Goal: Communication & Community: Share content

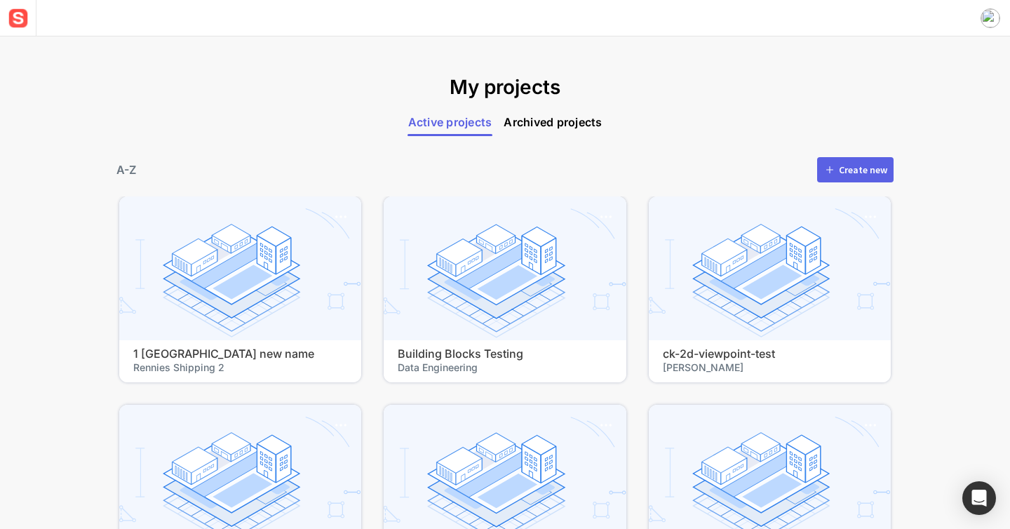
scroll to position [279, 0]
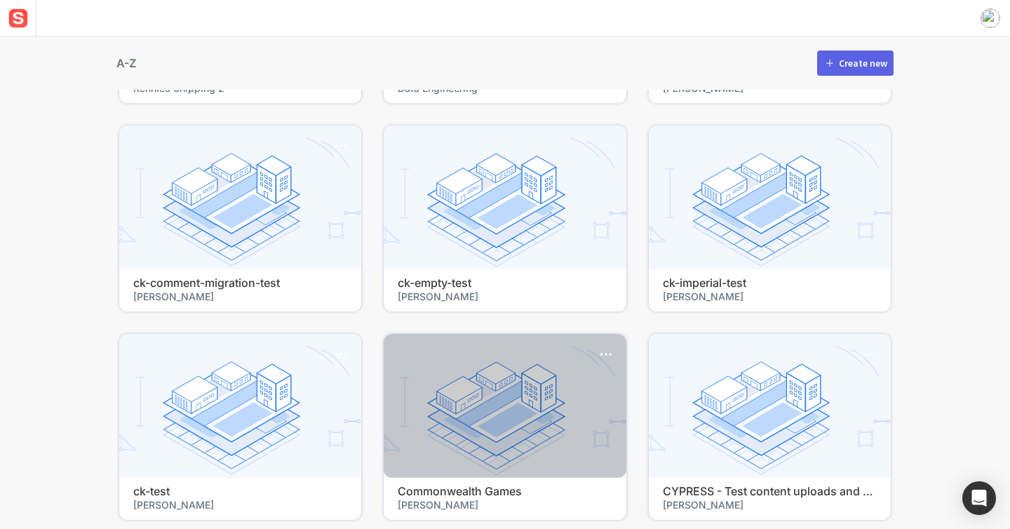
click at [453, 371] on div at bounding box center [505, 406] width 242 height 144
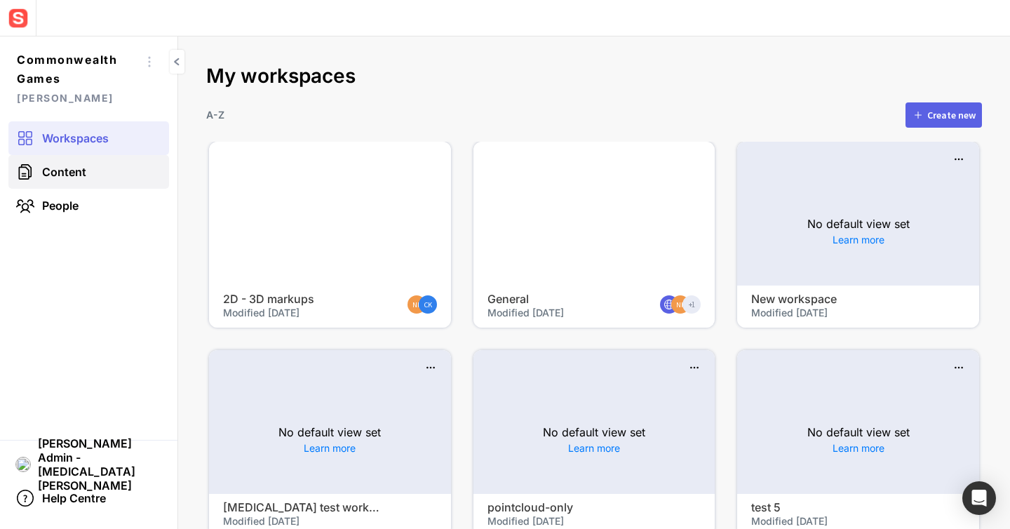
click at [101, 165] on link "Content" at bounding box center [88, 172] width 161 height 34
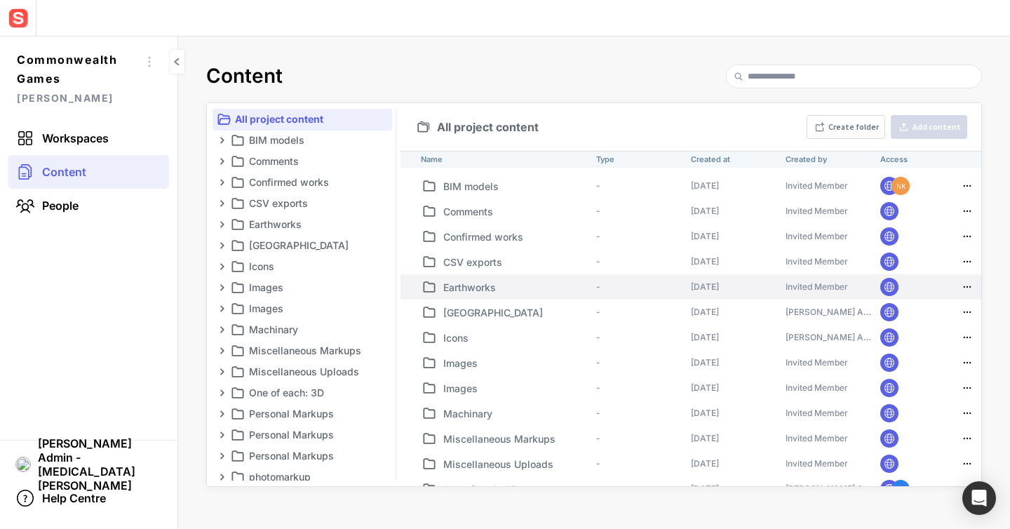
click at [655, 291] on td "-" at bounding box center [638, 286] width 95 height 25
click at [490, 287] on p "Earthworks" at bounding box center [516, 287] width 147 height 15
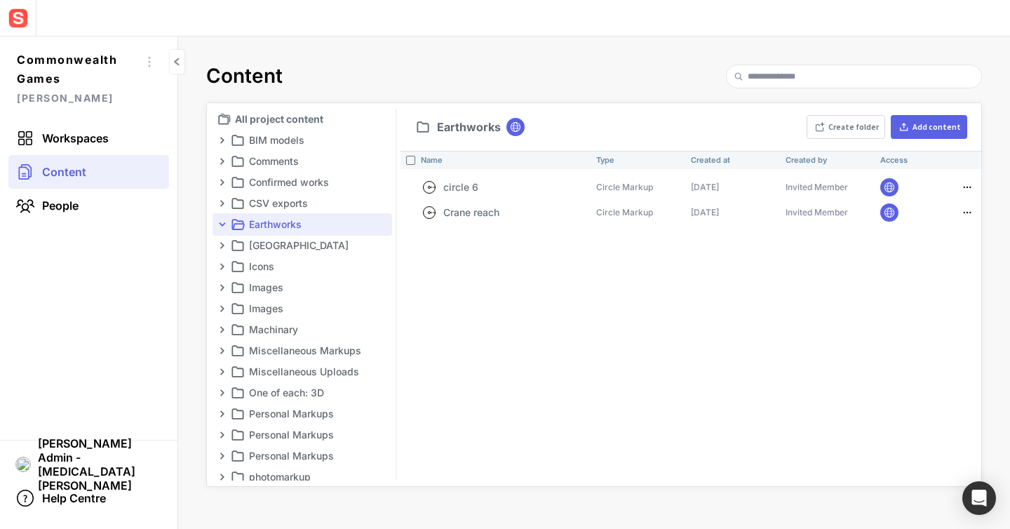
click at [519, 125] on img at bounding box center [515, 127] width 13 height 13
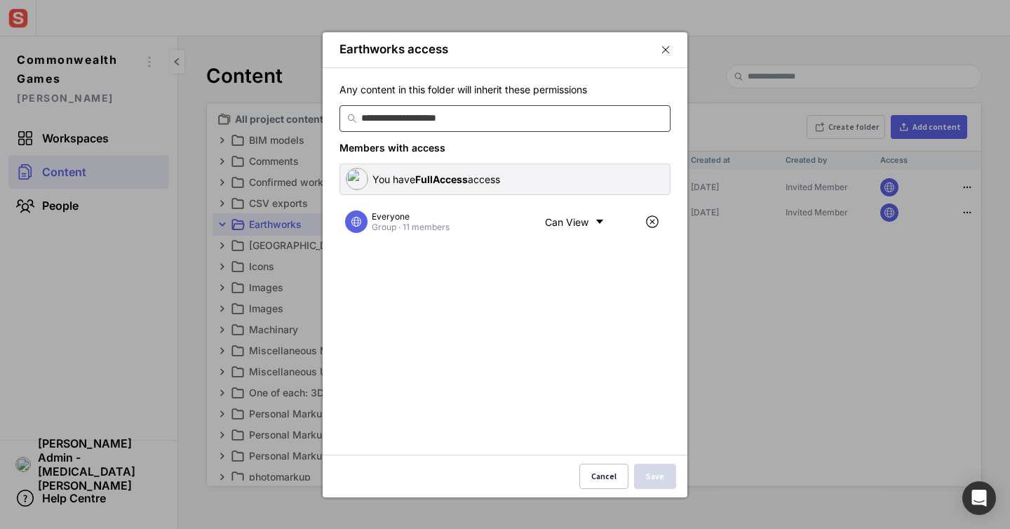
click at [518, 125] on input at bounding box center [512, 118] width 303 height 25
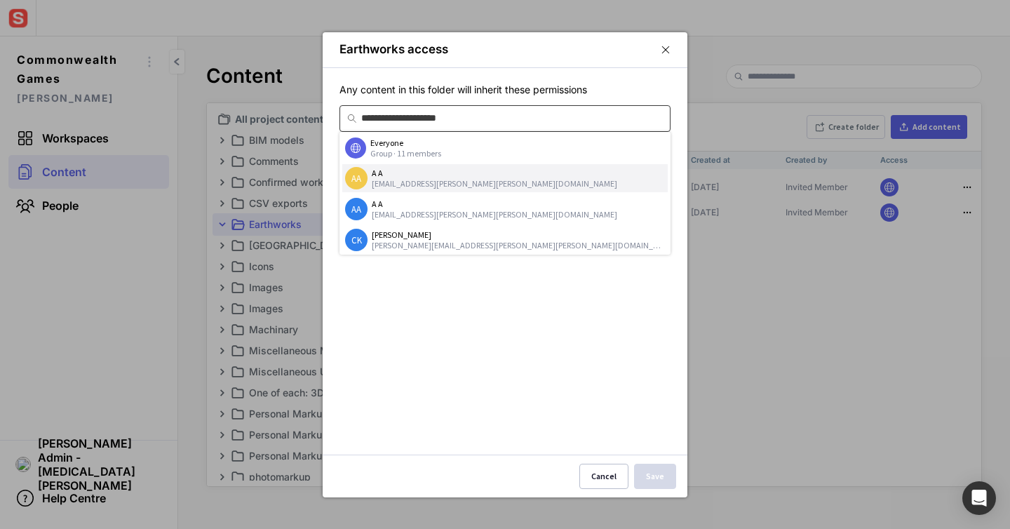
scroll to position [99, 0]
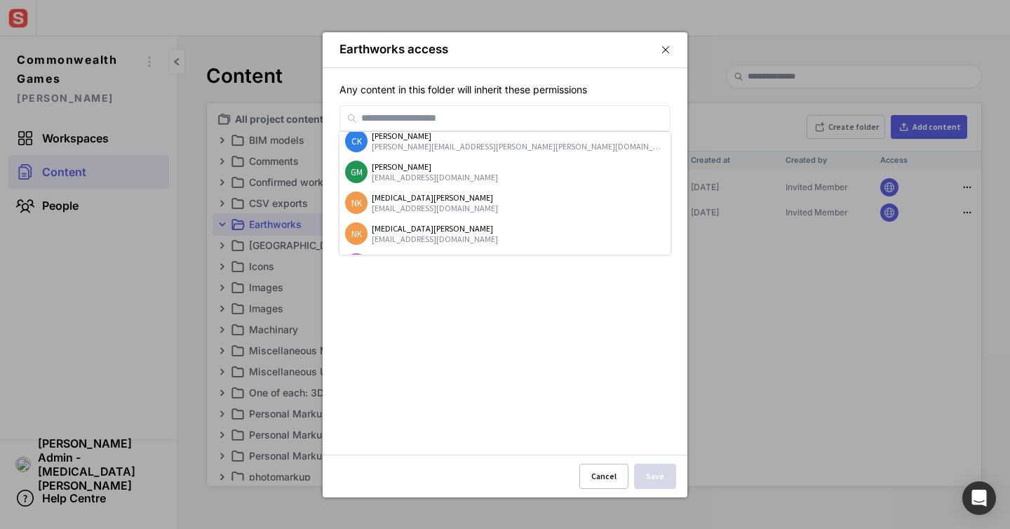
click at [663, 52] on mapp-icon at bounding box center [666, 50] width 10 height 13
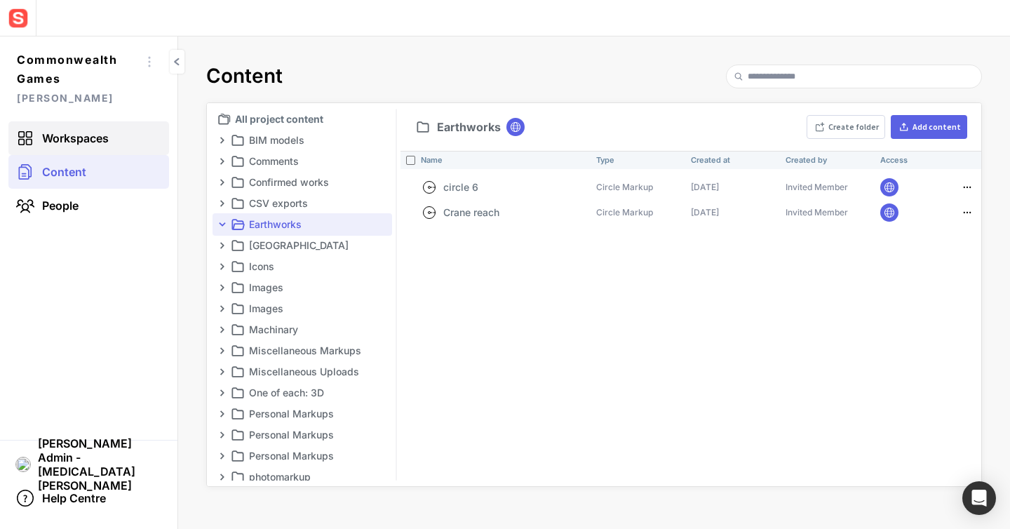
click at [114, 148] on link "Workspaces" at bounding box center [88, 138] width 161 height 34
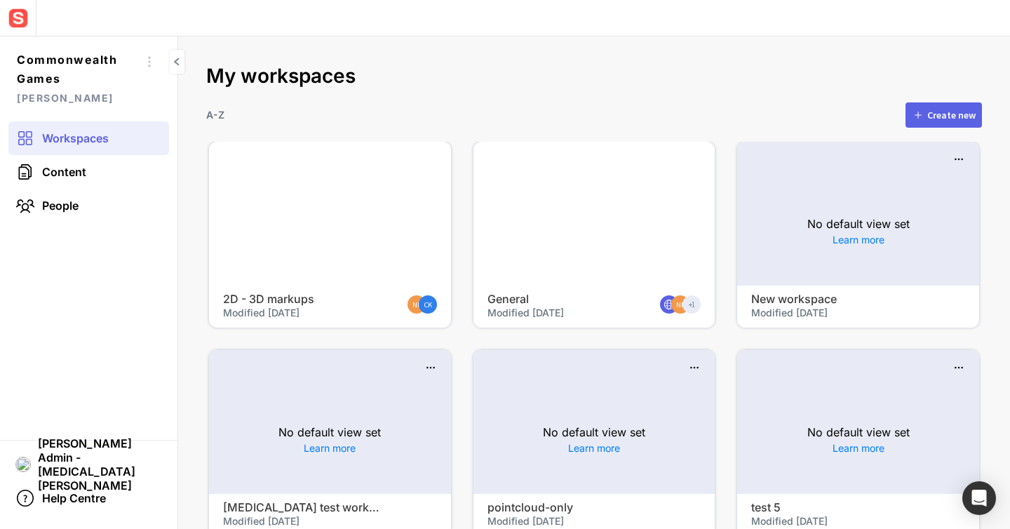
click at [546, 250] on div at bounding box center [595, 214] width 242 height 144
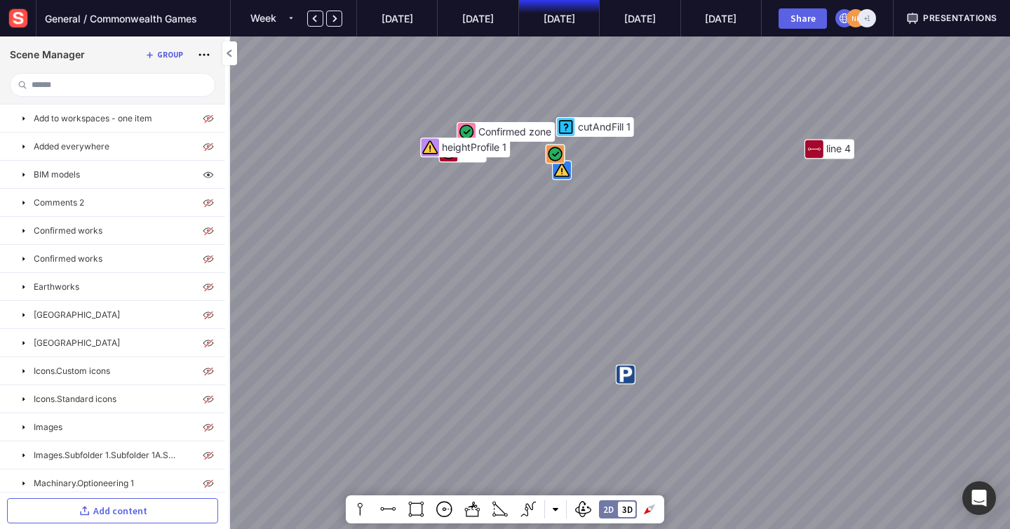
drag, startPoint x: 655, startPoint y: 227, endPoint x: 489, endPoint y: 261, distance: 169.0
click at [489, 261] on div "Confirmed zone line 1 cutAndFill 1 heightProfile 1 line 4" at bounding box center [505, 264] width 1010 height 529
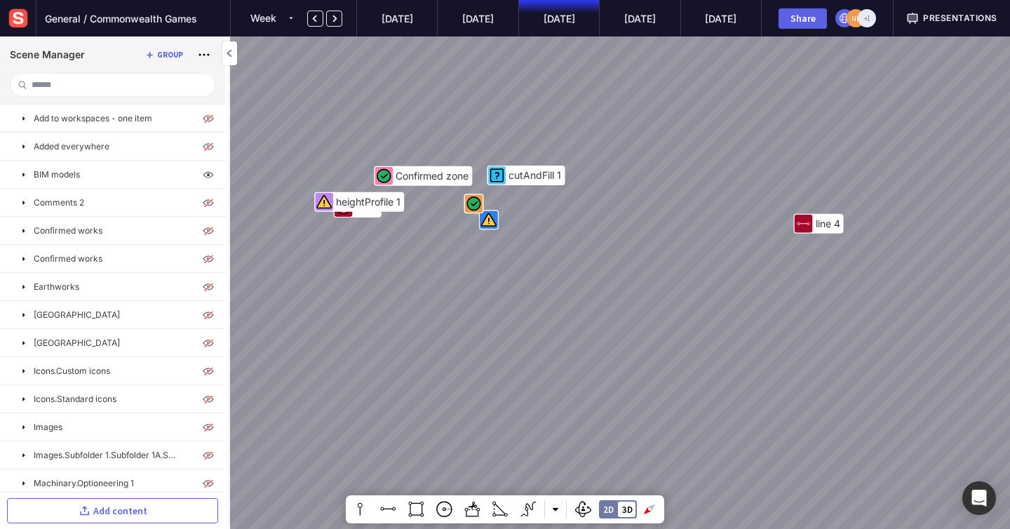
drag, startPoint x: 489, startPoint y: 261, endPoint x: 514, endPoint y: 451, distance: 191.7
click at [514, 451] on div "Confirmed zone line 1 cutAndFill 1 heightProfile 1 line 4 [GEOGRAPHIC_DATA]" at bounding box center [505, 264] width 1010 height 529
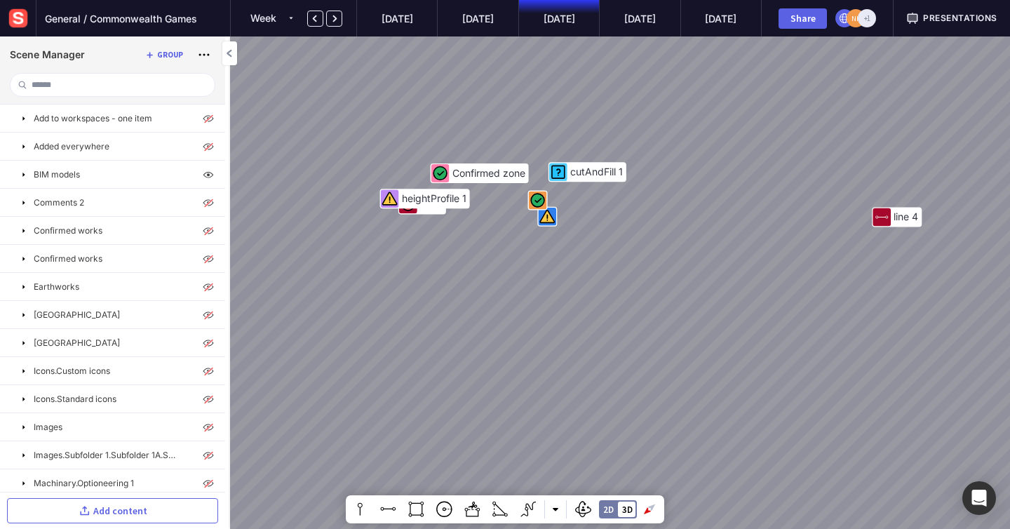
drag, startPoint x: 602, startPoint y: 337, endPoint x: 707, endPoint y: 303, distance: 110.7
click at [707, 303] on div "Confirmed zone line 1 cutAndFill 1 heightProfile 1 line 4 [GEOGRAPHIC_DATA]" at bounding box center [505, 264] width 1010 height 529
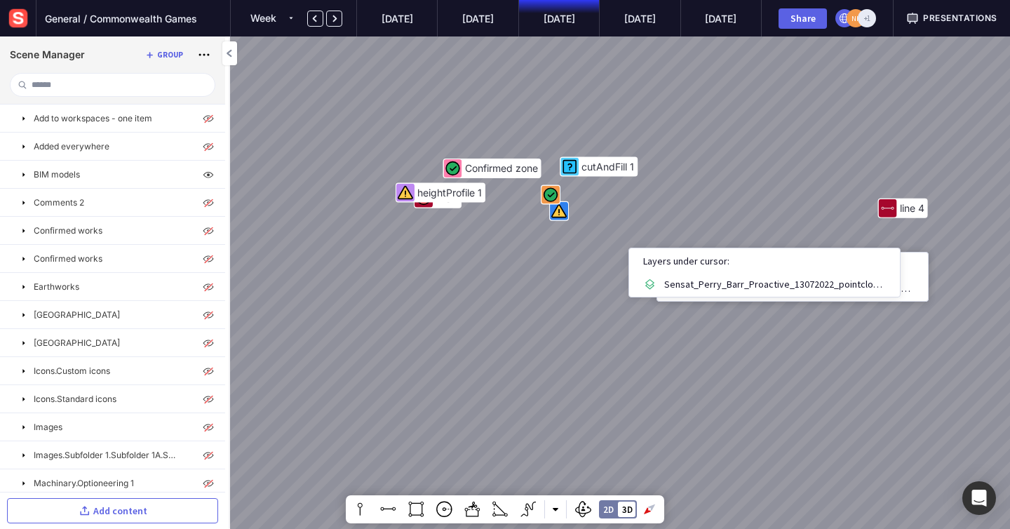
click at [611, 250] on div "Confirmed zone line 1 cutAndFill 1 heightProfile 1 line 4 [GEOGRAPHIC_DATA]" at bounding box center [505, 264] width 1010 height 529
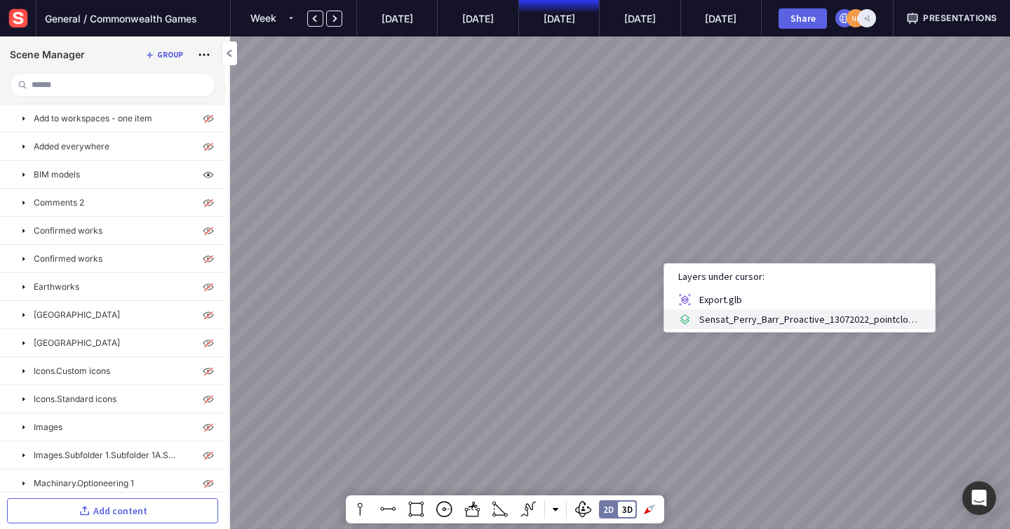
click at [712, 317] on p "Sensat_Perry_Barr_Proactive_13072022_pointcloud.laz" at bounding box center [811, 319] width 222 height 20
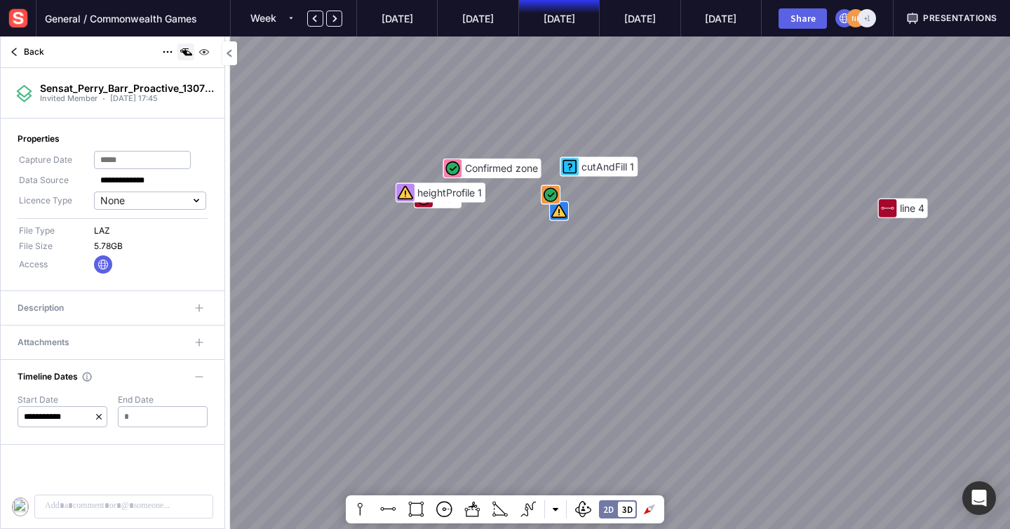
scroll to position [589, 0]
click at [187, 51] on mapp-icon at bounding box center [186, 52] width 17 height 17
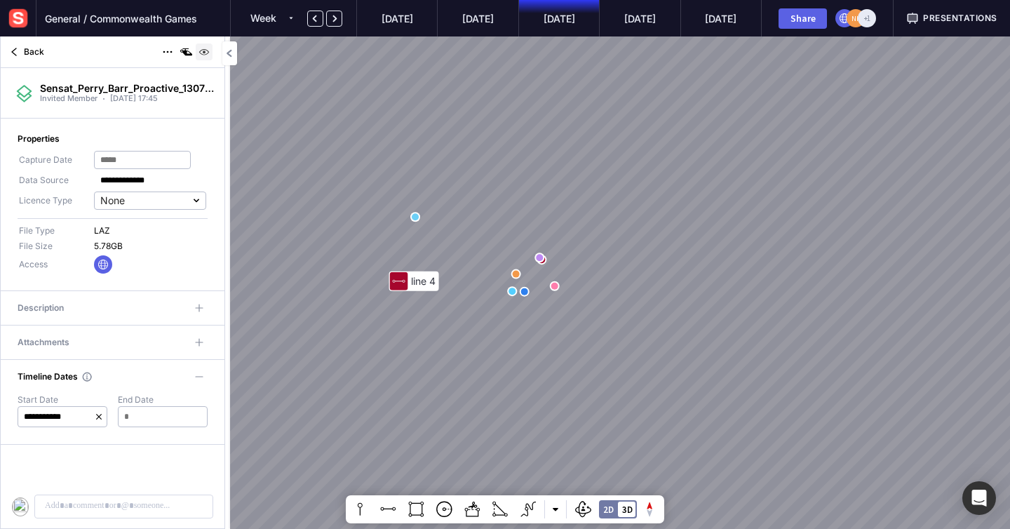
click at [201, 55] on img at bounding box center [204, 52] width 17 height 17
click at [25, 48] on span "Back" at bounding box center [34, 52] width 20 height 13
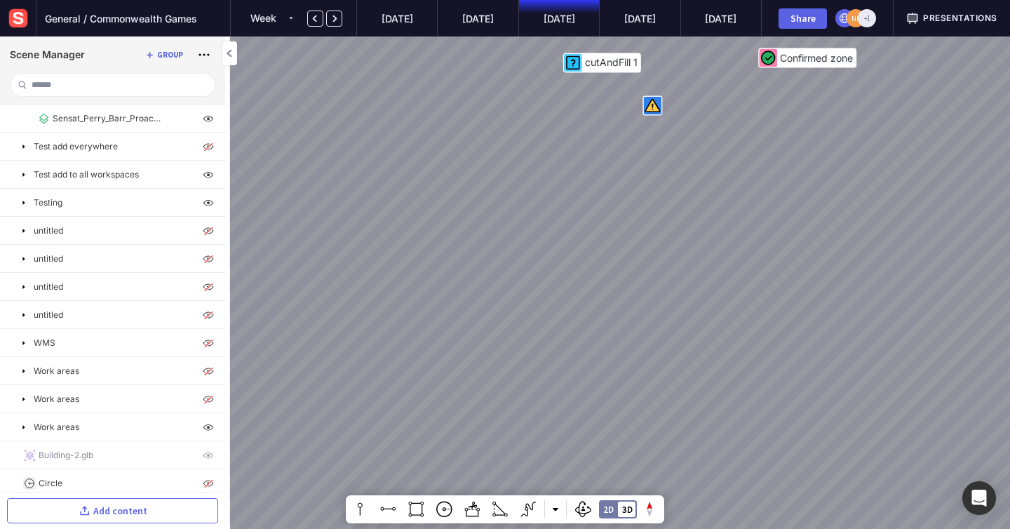
drag, startPoint x: 493, startPoint y: 338, endPoint x: 494, endPoint y: 261, distance: 77.2
click at [493, 338] on div "Confirmed zone line 1 cutAndFill 1 heightProfile 1 line 4" at bounding box center [505, 264] width 1010 height 529
click at [495, 256] on div "Confirmed zone line 1 cutAndFill 1 heightProfile 1 line 4" at bounding box center [505, 264] width 1010 height 529
click at [495, 185] on div "Confirmed zone line 1 cutAndFill 1 heightProfile 1 line 4" at bounding box center [505, 264] width 1010 height 529
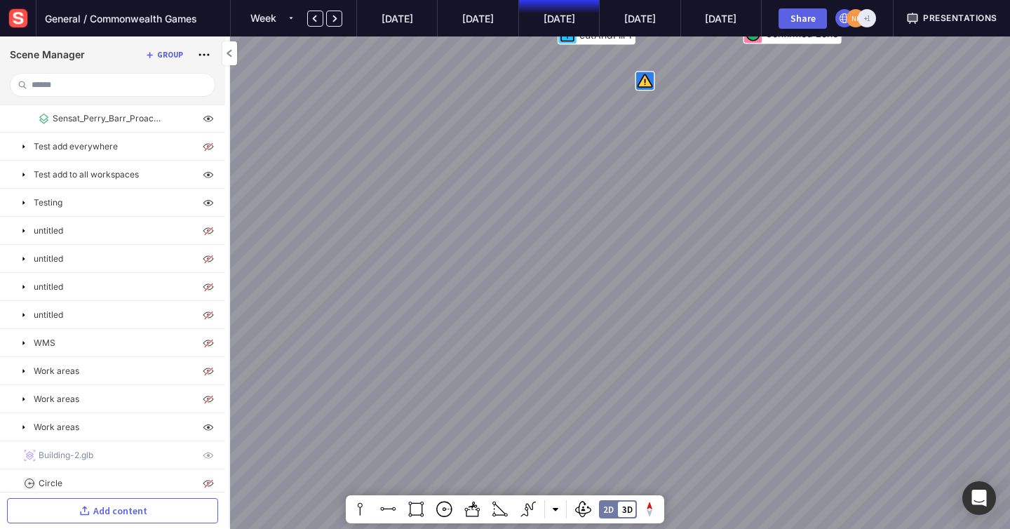
drag, startPoint x: 500, startPoint y: 260, endPoint x: 497, endPoint y: 178, distance: 82.1
click at [497, 178] on div "Confirmed zone line 1 cutAndFill 1 heightProfile 1 line 4" at bounding box center [505, 264] width 1010 height 529
drag, startPoint x: 497, startPoint y: 178, endPoint x: 497, endPoint y: 140, distance: 38.6
click at [497, 140] on div "Confirmed zone line 1 cutAndFill 1 heightProfile 1 line 4" at bounding box center [505, 264] width 1010 height 529
drag, startPoint x: 497, startPoint y: 140, endPoint x: 566, endPoint y: 376, distance: 246.3
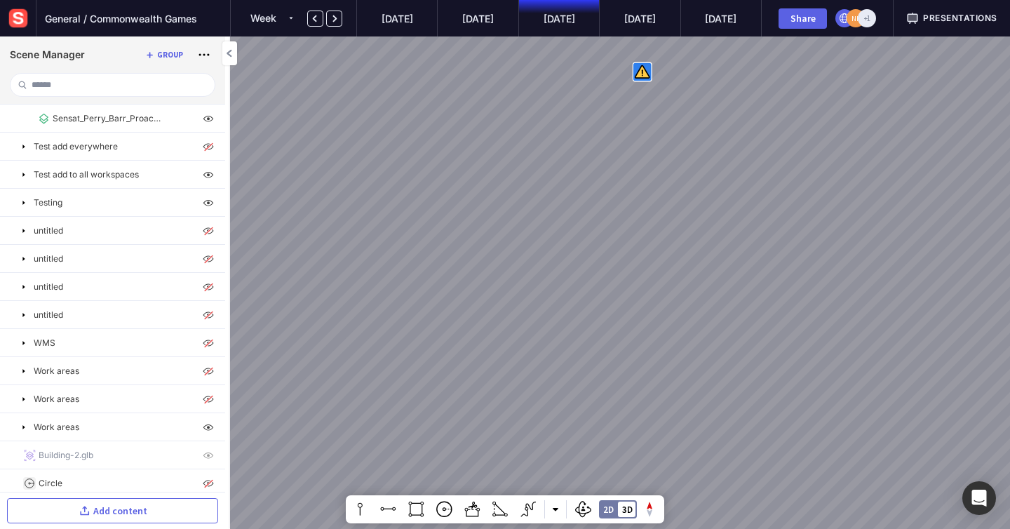
click at [454, 130] on div "Confirmed zone line 1 cutAndFill 1 heightProfile 1 line 4" at bounding box center [505, 264] width 1010 height 529
drag, startPoint x: 558, startPoint y: 309, endPoint x: 532, endPoint y: 302, distance: 26.9
click at [532, 302] on div "Confirmed zone line 1 cutAndFill 1 heightProfile 1 line 4" at bounding box center [505, 264] width 1010 height 529
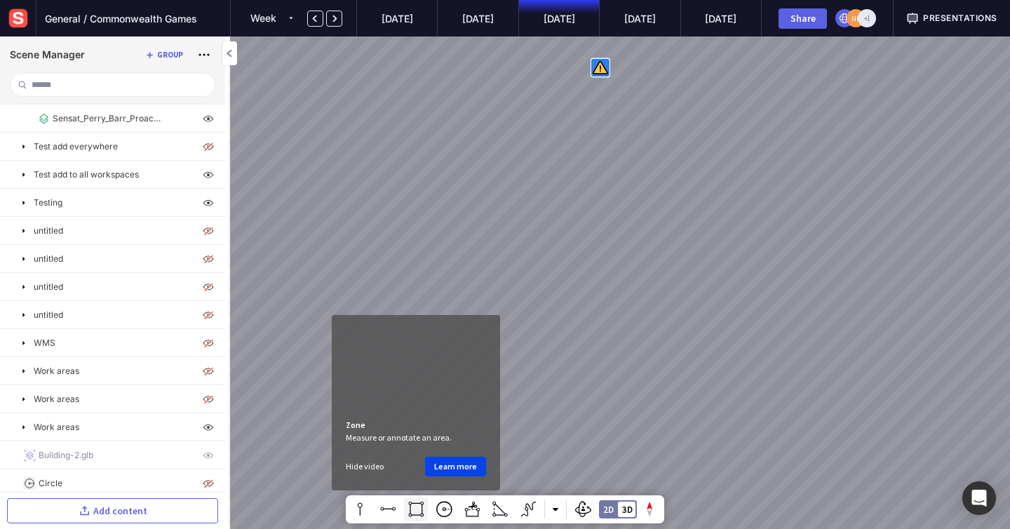
click at [415, 510] on mapp-icon at bounding box center [416, 509] width 21 height 21
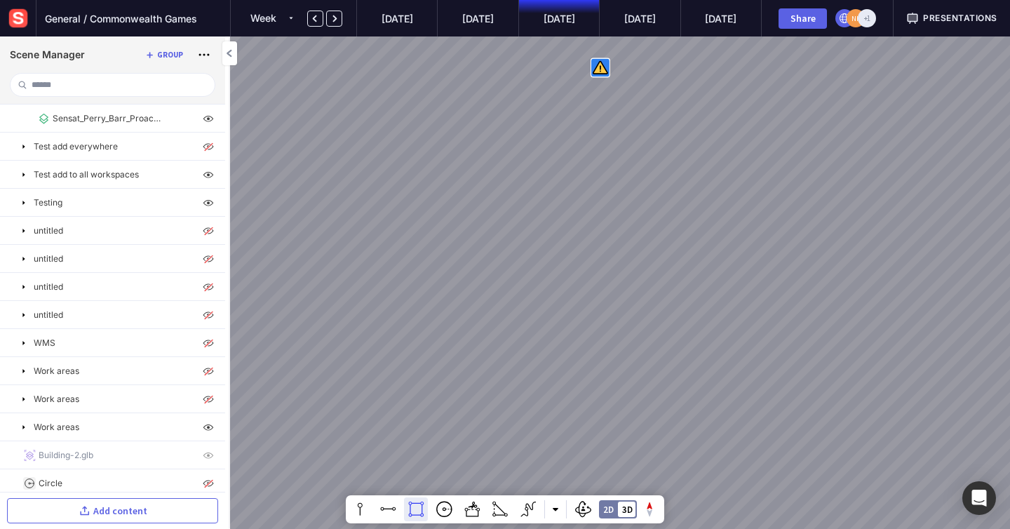
click at [672, 304] on div "Confirmed zone line 1 cutAndFill 1 heightProfile 1 line 4" at bounding box center [505, 264] width 1010 height 529
click at [622, 402] on div "Confirmed zone line 1 cutAndFill 1 heightProfile 1 line 4 0.00 m²" at bounding box center [505, 264] width 1010 height 529
click at [709, 431] on div "Confirmed zone line 1 cutAndFill 1 heightProfile 1 line 4 0.00 m²" at bounding box center [505, 264] width 1010 height 529
click at [763, 323] on div "Confirmed zone line 1 cutAndFill 1 heightProfile 1 line 4 219.38 m²" at bounding box center [505, 264] width 1010 height 529
click at [763, 323] on div "Confirmed zone line 1 cutAndFill 1 heightProfile 1 line 4 478.13 m²" at bounding box center [505, 264] width 1010 height 529
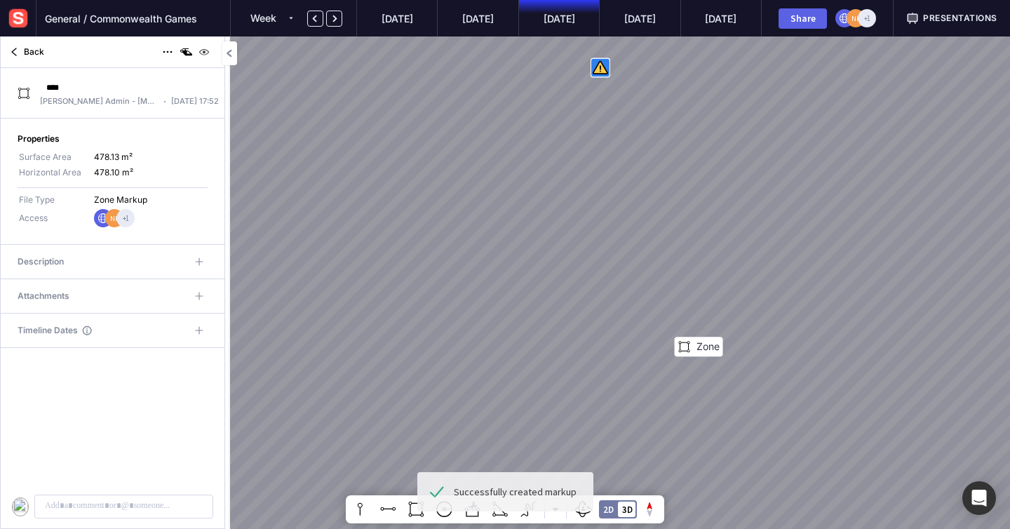
scroll to position [1437, 0]
click at [136, 452] on mapp-content-details-comments at bounding box center [113, 438] width 224 height 180
click at [126, 502] on p at bounding box center [124, 506] width 161 height 13
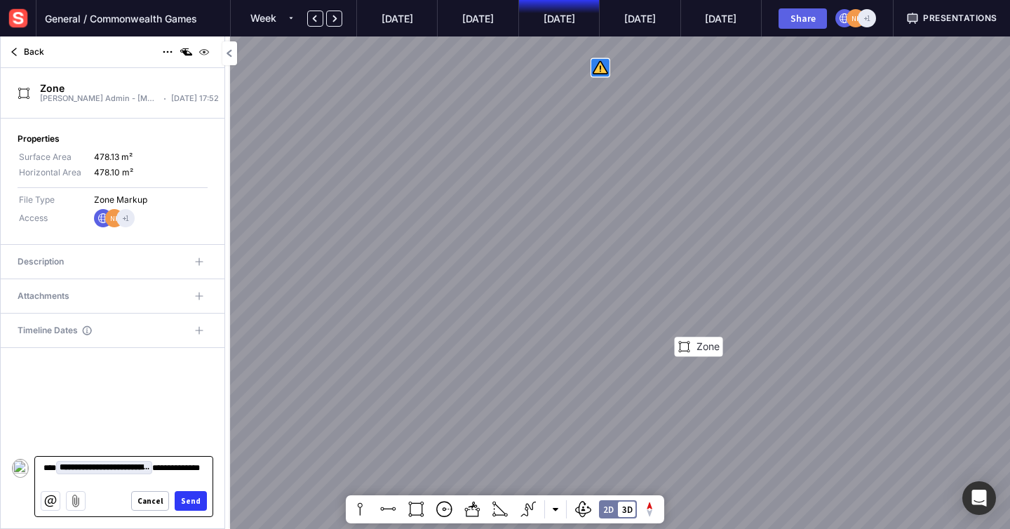
click at [192, 502] on div "Send" at bounding box center [191, 501] width 20 height 8
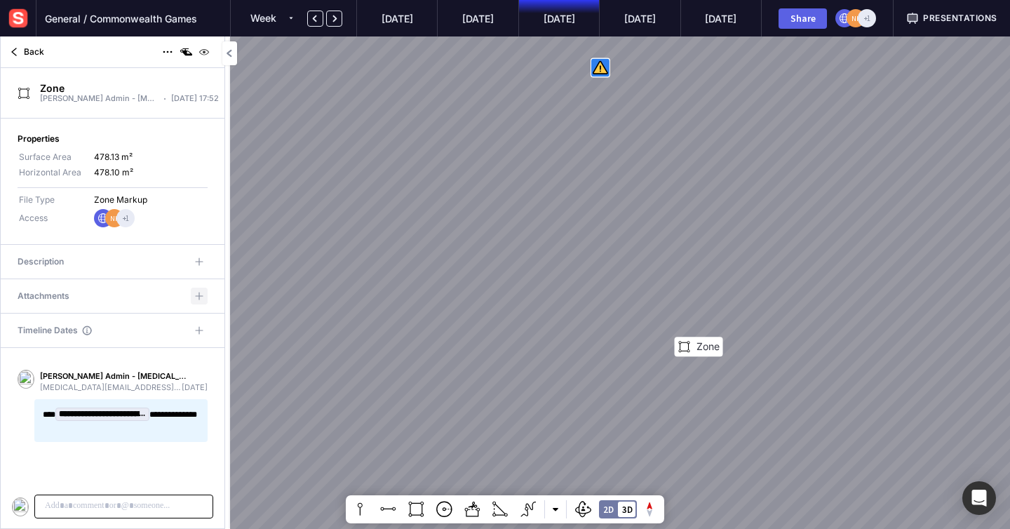
click at [197, 293] on mapp-icon at bounding box center [199, 296] width 14 height 14
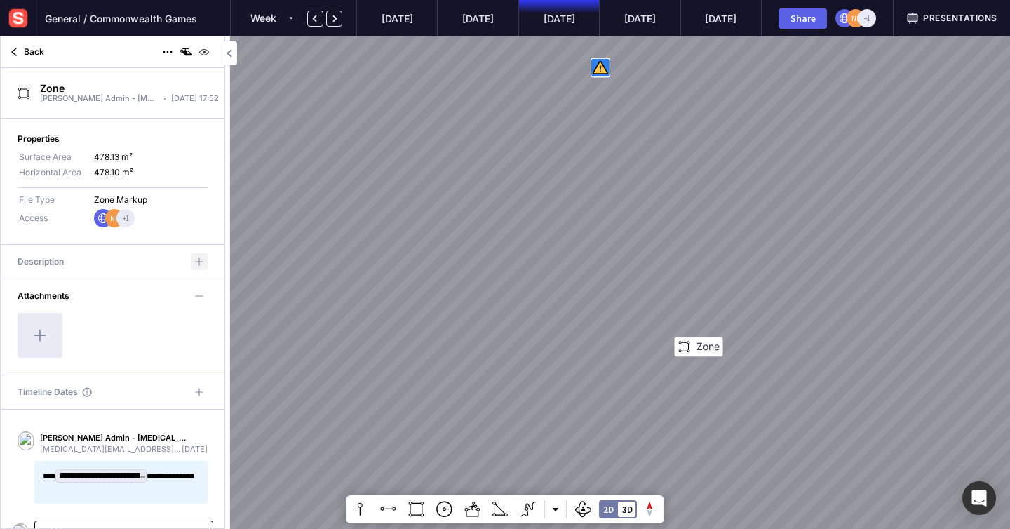
click at [192, 264] on mapp-icon at bounding box center [199, 262] width 14 height 14
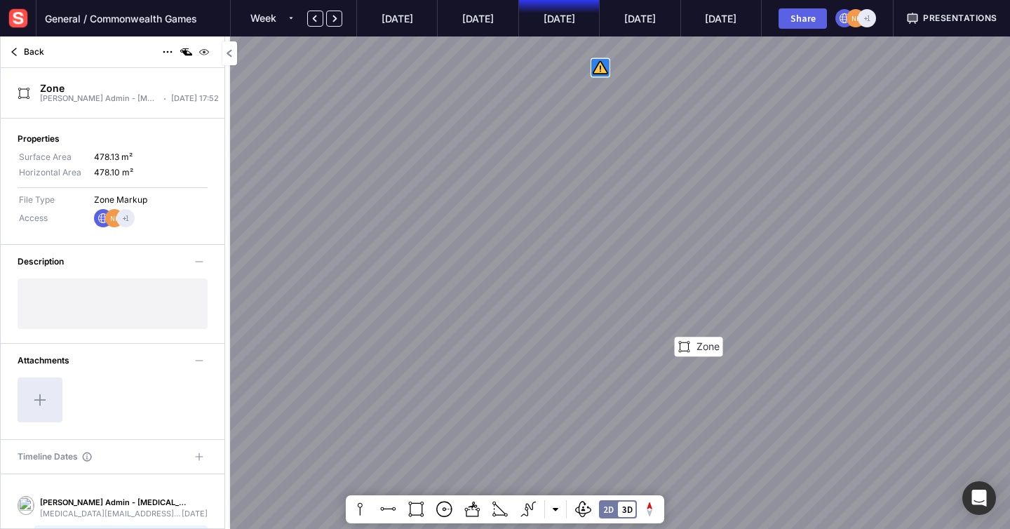
click at [118, 214] on div "+1" at bounding box center [125, 218] width 18 height 18
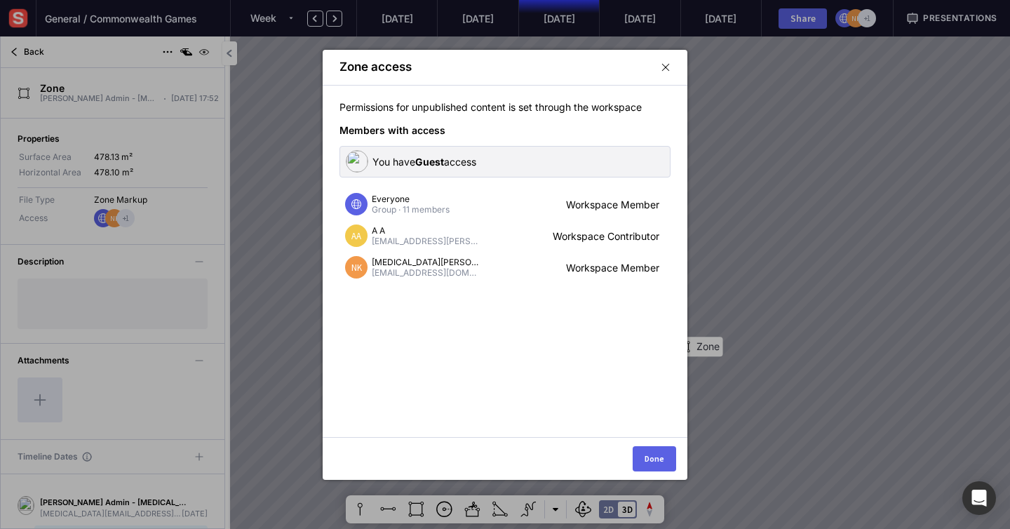
click at [659, 66] on mapp-modal-header "Zone access" at bounding box center [505, 67] width 331 height 13
click at [667, 65] on mapp-icon at bounding box center [666, 67] width 10 height 13
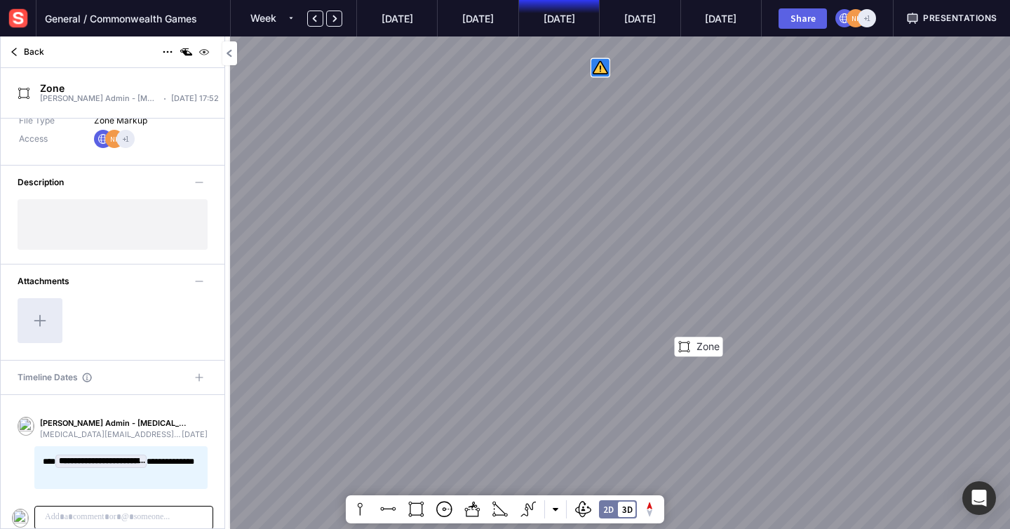
scroll to position [91, 0]
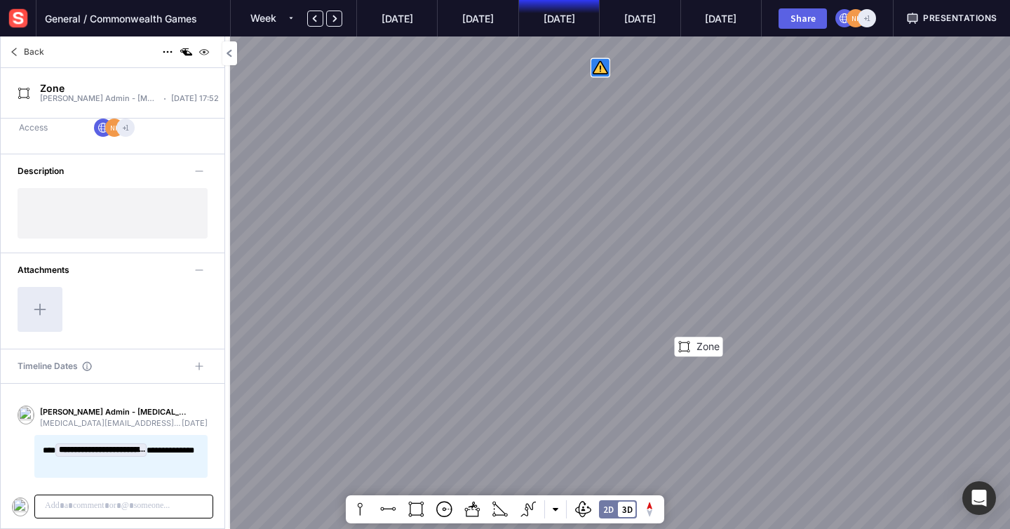
click at [39, 51] on span "Back" at bounding box center [34, 52] width 20 height 13
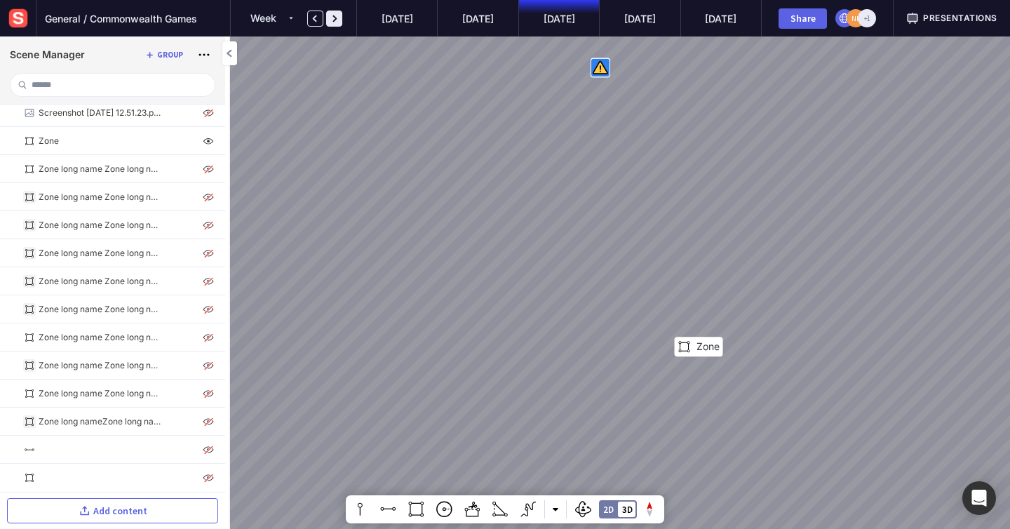
click at [339, 20] on mapp-icon at bounding box center [335, 19] width 12 height 12
click at [287, 11] on div at bounding box center [286, 18] width 7 height 17
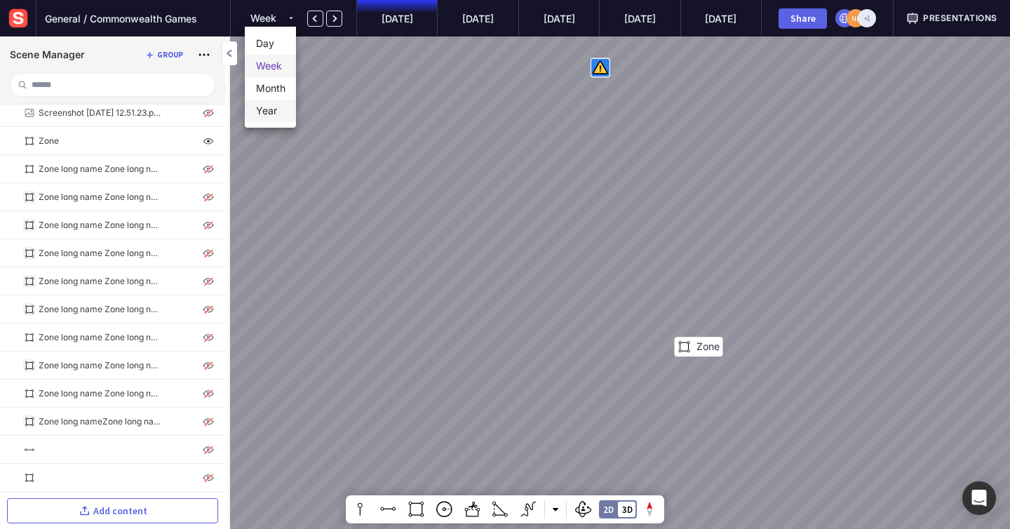
click at [270, 112] on span "Year" at bounding box center [266, 110] width 21 height 17
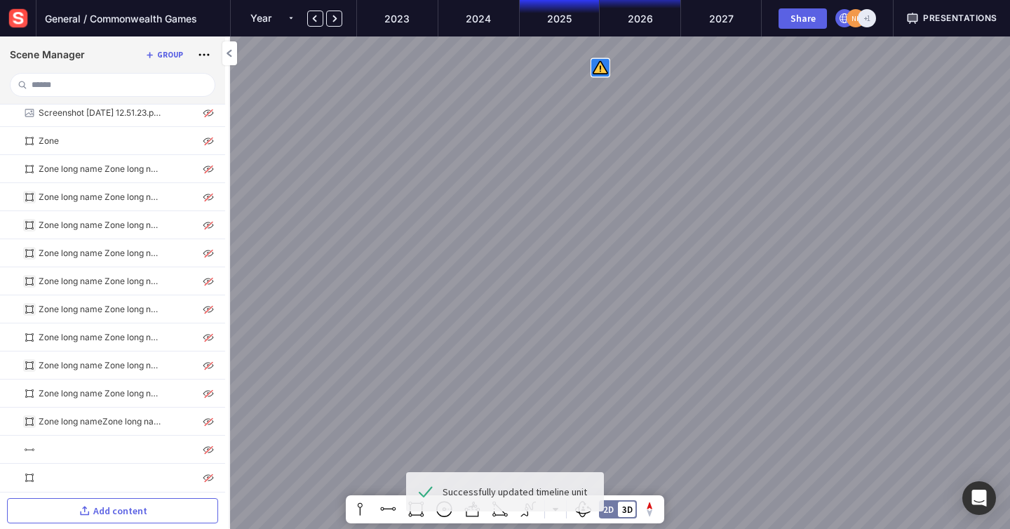
click at [657, 11] on mapp-timeline-period "2026" at bounding box center [639, 18] width 81 height 36
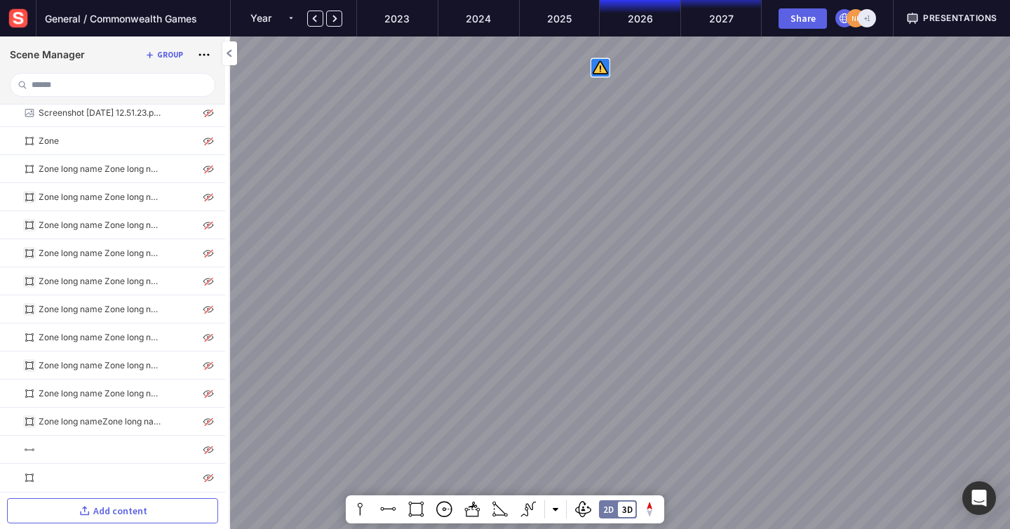
click at [699, 18] on mapp-timeline-period "2027" at bounding box center [721, 18] width 81 height 36
click at [967, 26] on div "Presentations" at bounding box center [952, 18] width 116 height 36
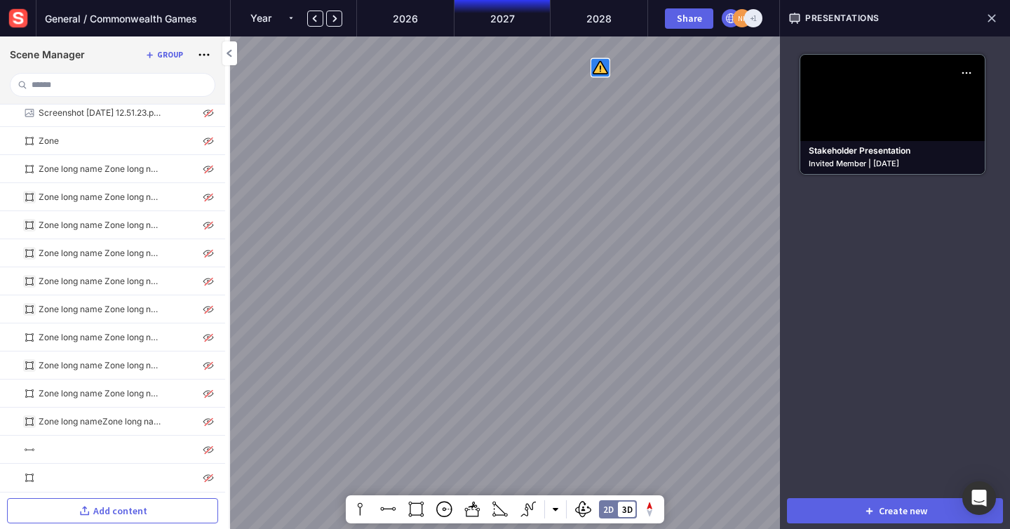
drag, startPoint x: 615, startPoint y: 152, endPoint x: 513, endPoint y: 213, distance: 118.3
click at [513, 213] on div "Confirmed zone line 1 cutAndFill 1 heightProfile 1 line 4" at bounding box center [505, 264] width 1010 height 529
click at [914, 133] on mapp-presentation-tile "Stakeholder Presentation Invited Member | [DATE]" at bounding box center [893, 114] width 186 height 121
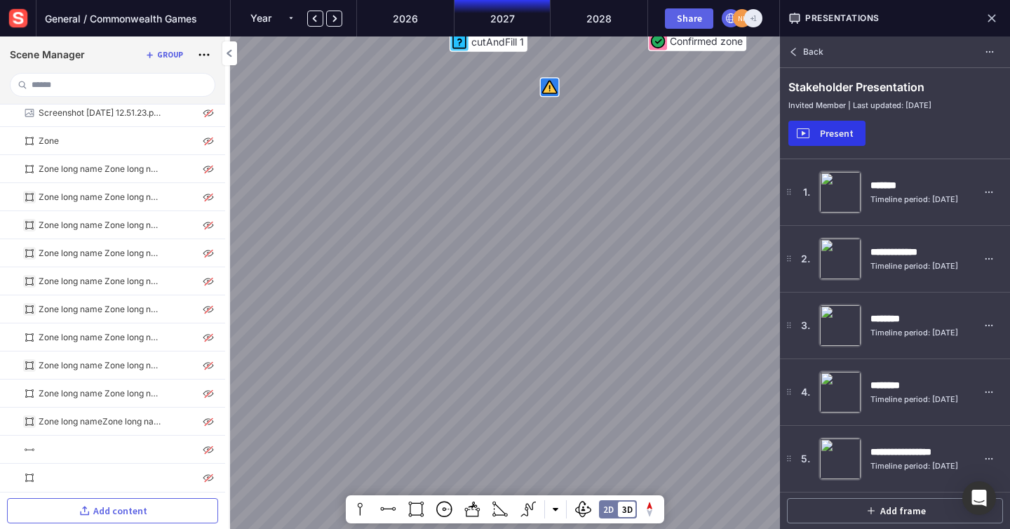
click at [838, 138] on div "Present" at bounding box center [837, 133] width 45 height 10
